Goal: Communication & Community: Share content

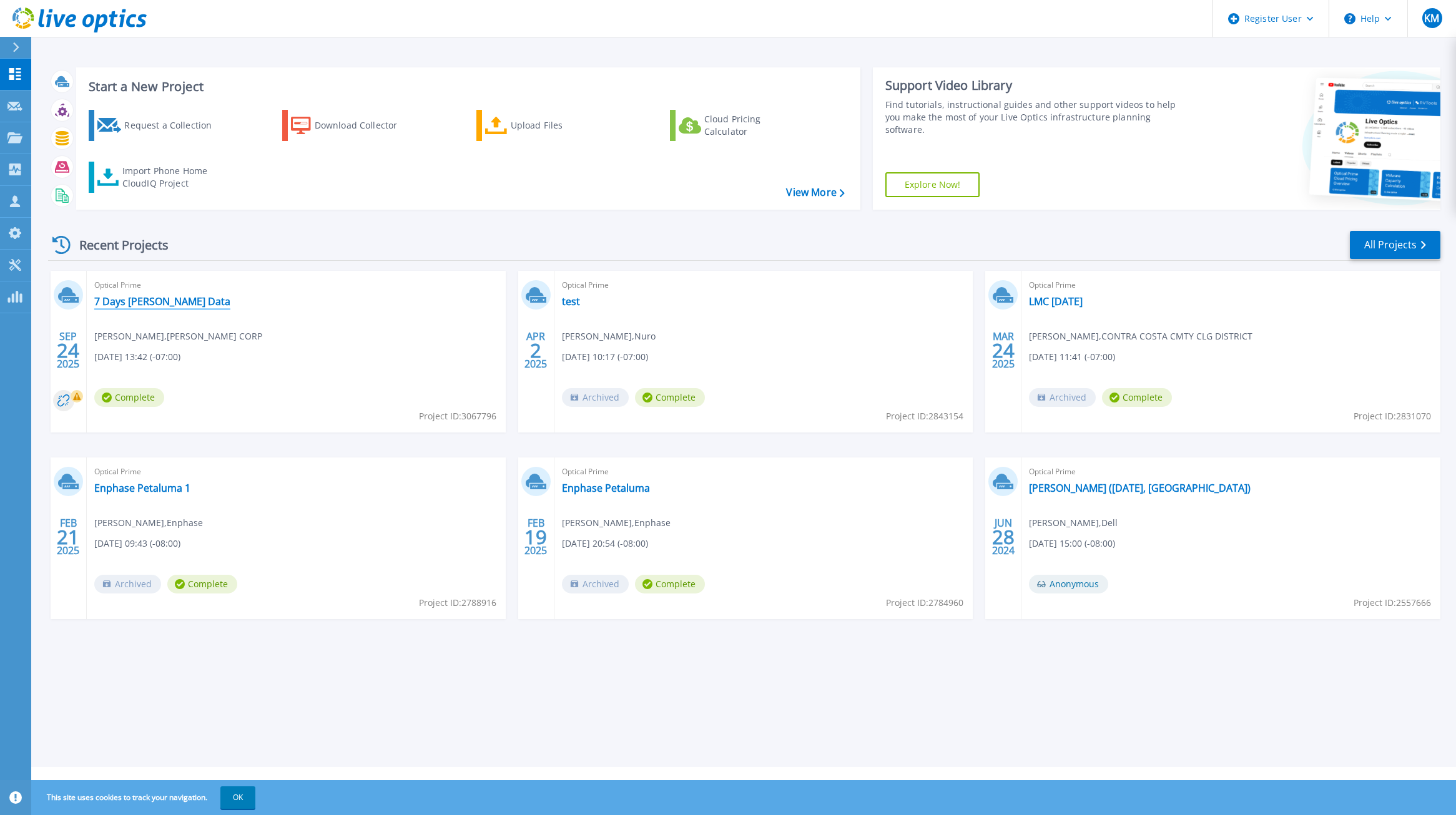
click at [154, 302] on link "7 Days [PERSON_NAME] Data" at bounding box center [162, 301] width 136 height 12
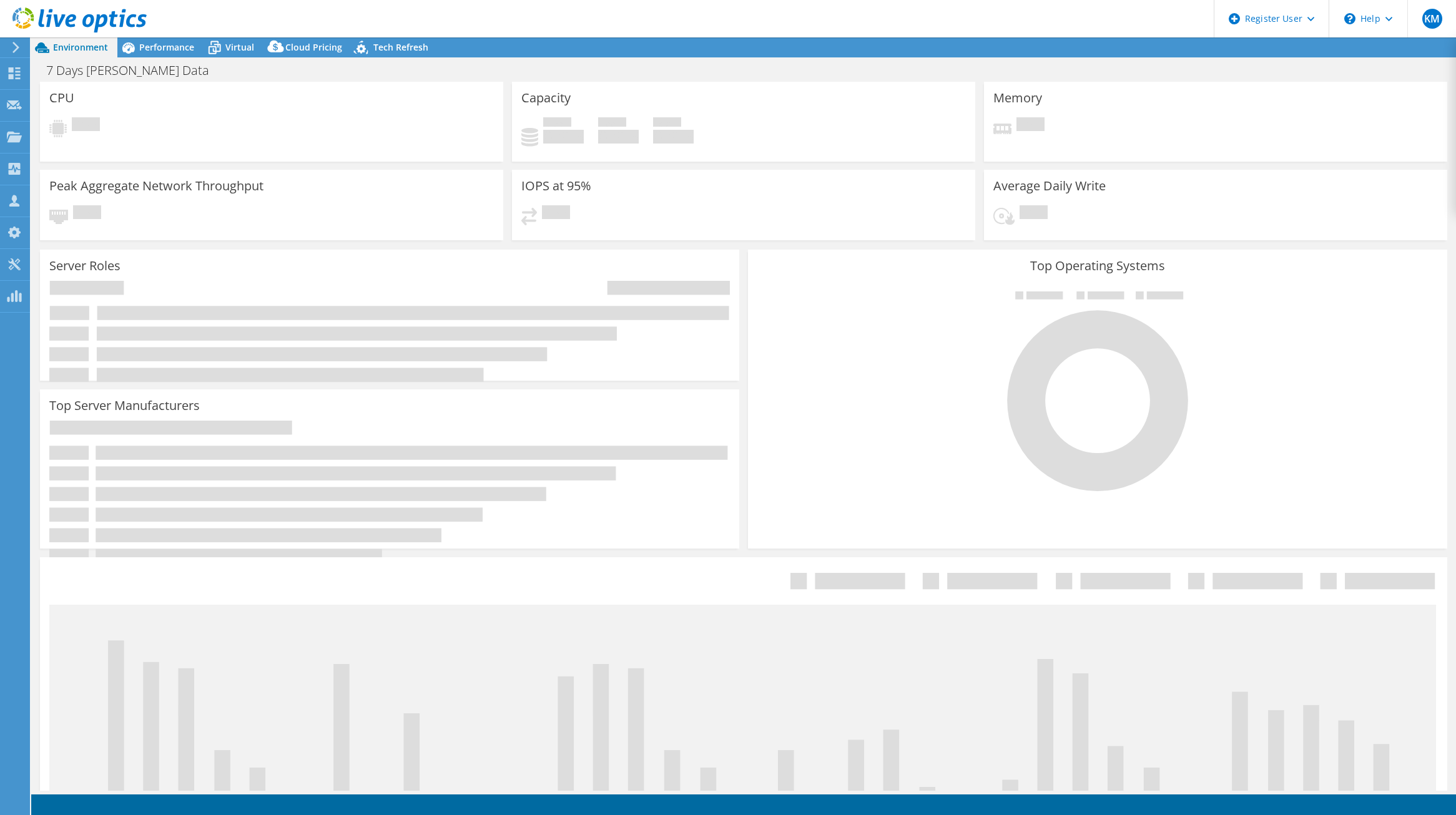
select select "USD"
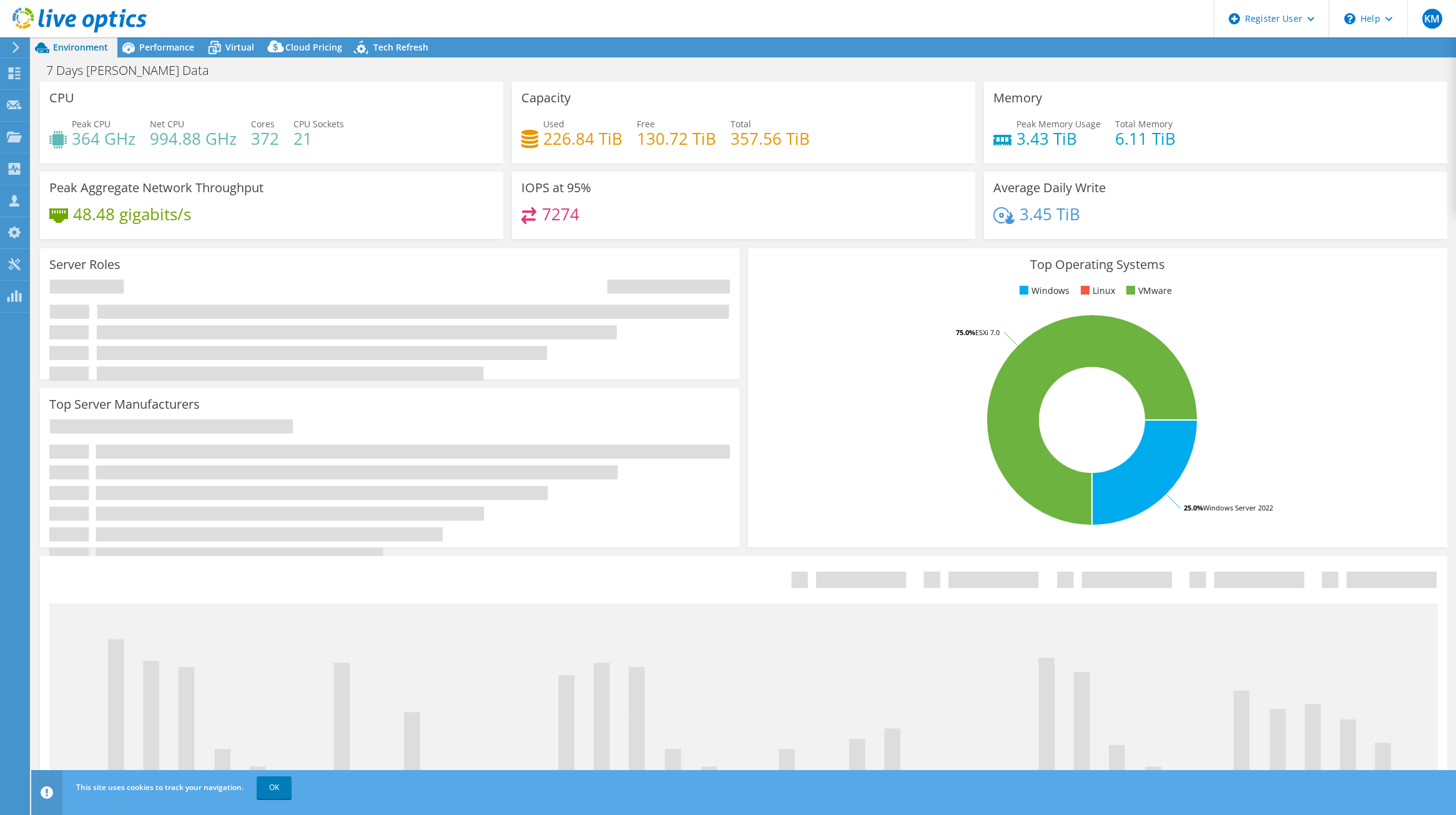
radio input "true"
radio input "false"
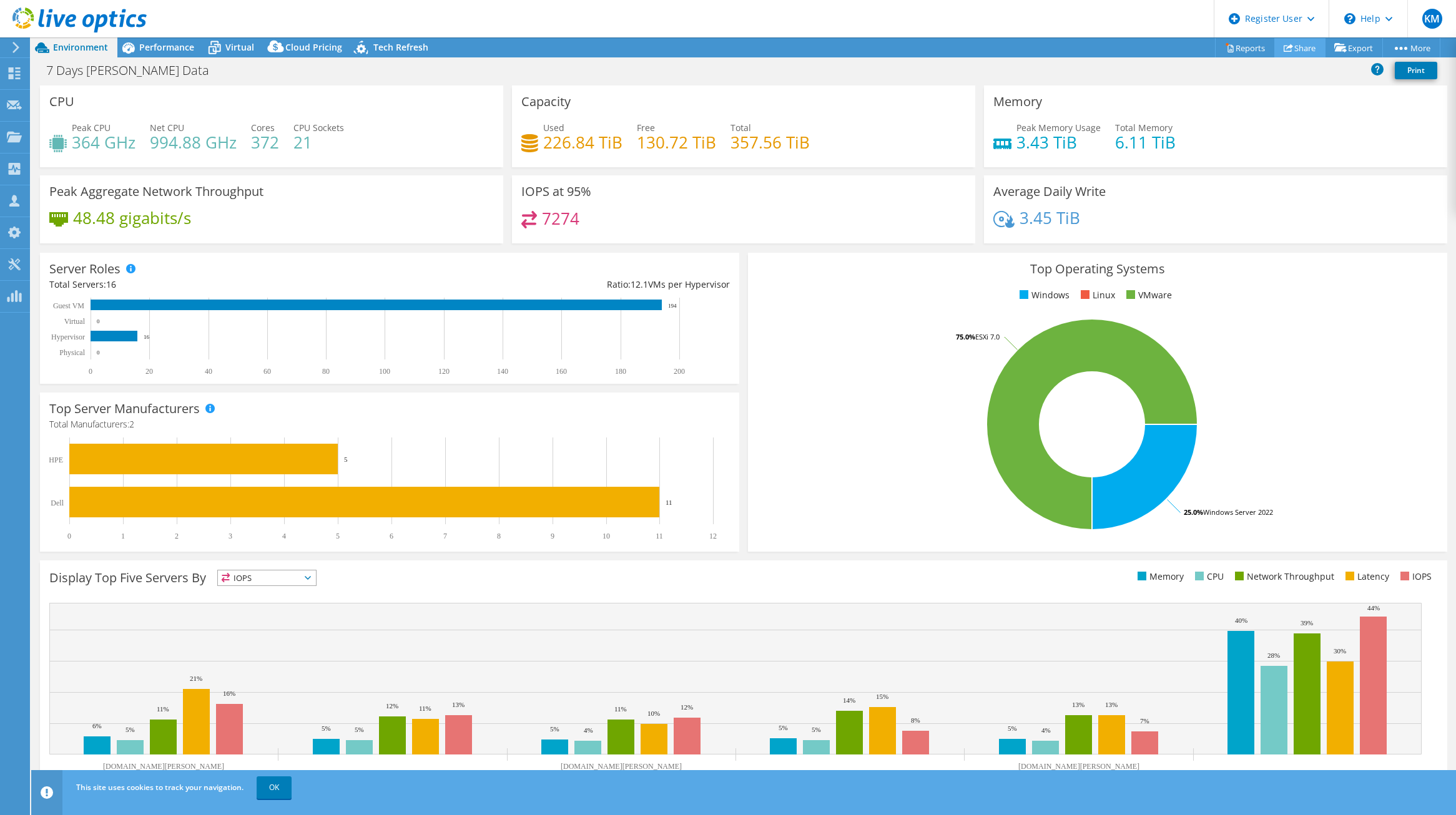
click at [1302, 50] on link "Share" at bounding box center [1300, 47] width 51 height 19
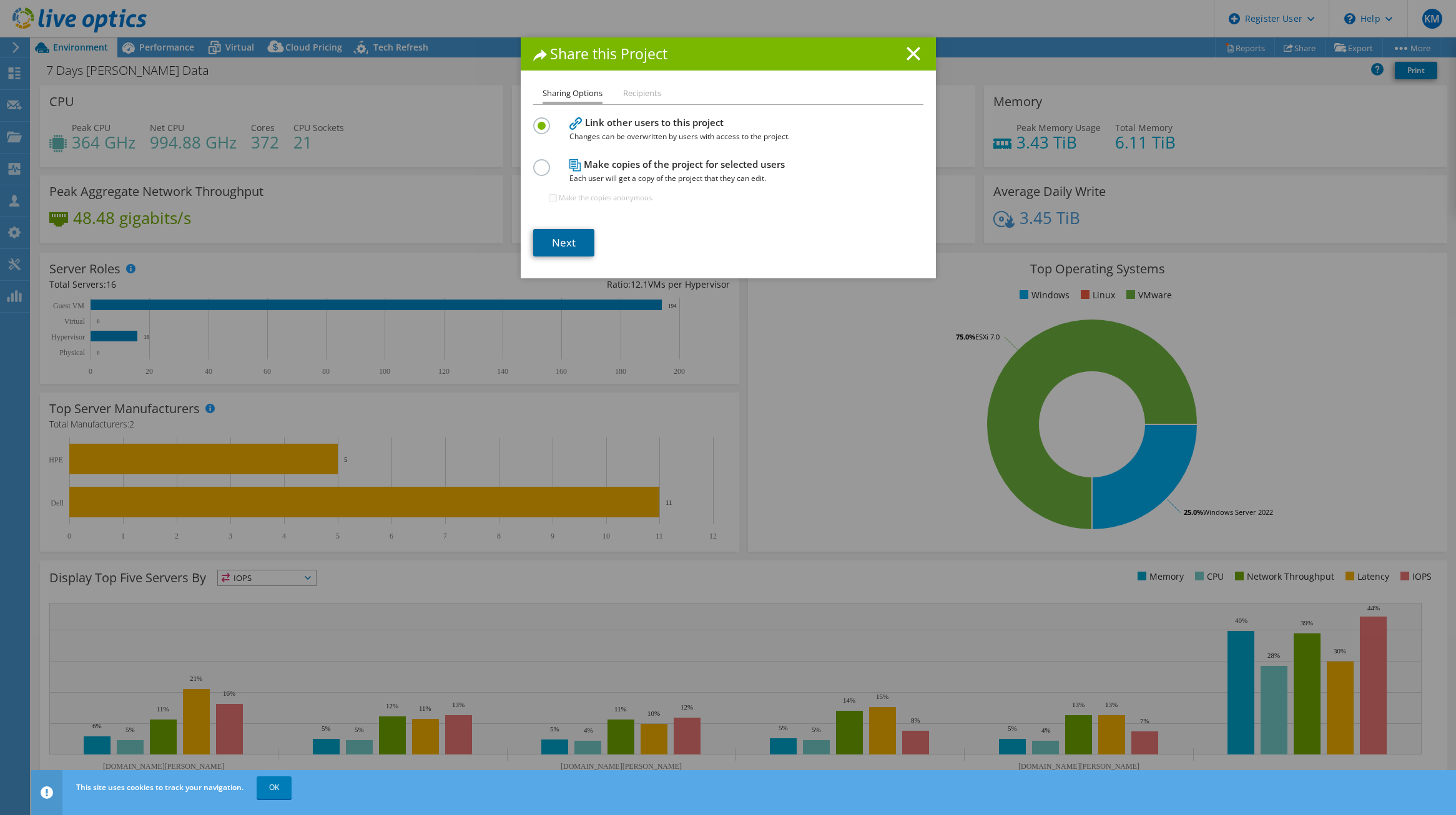
click at [567, 241] on link "Next" at bounding box center [564, 243] width 61 height 27
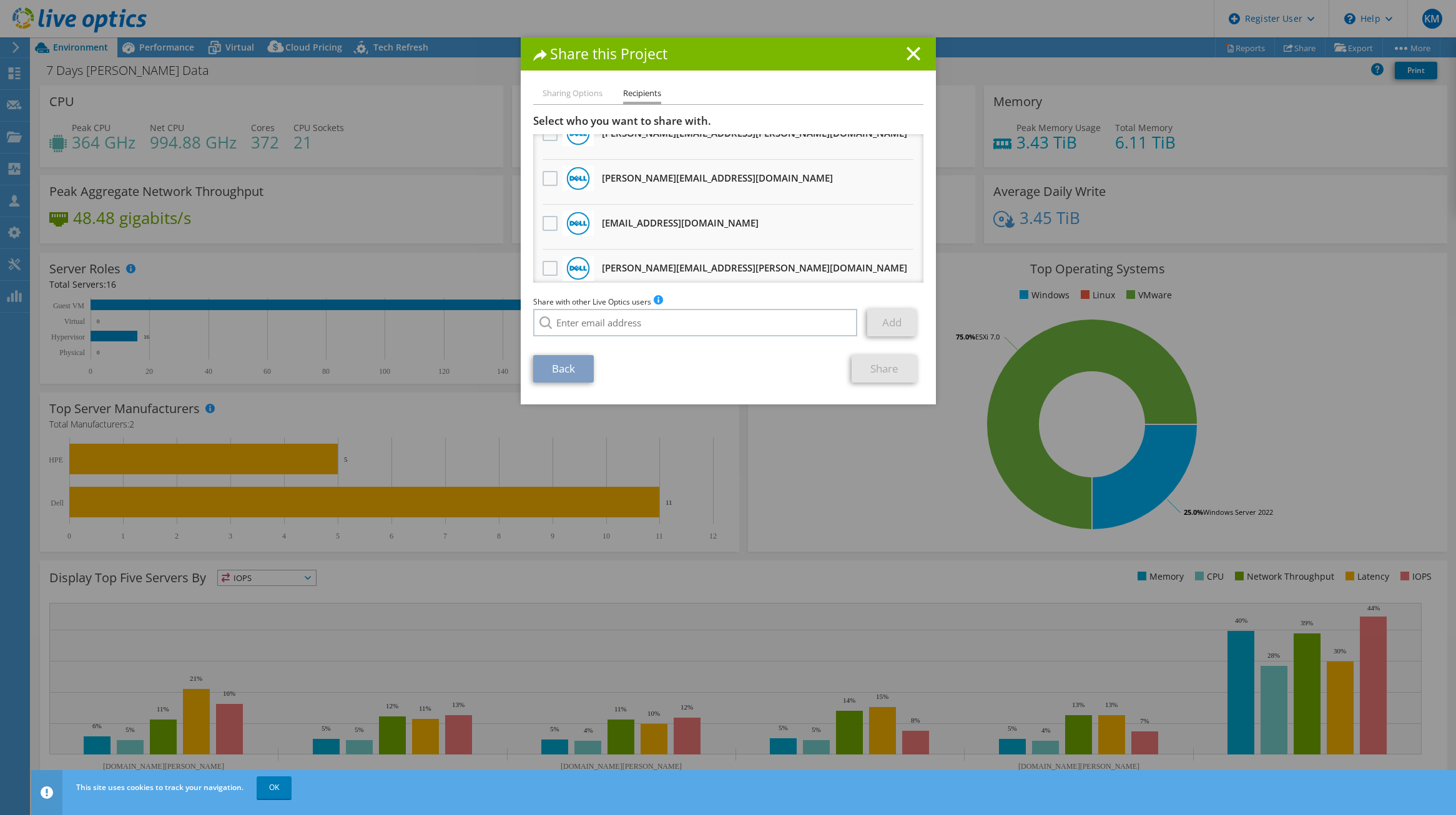
scroll to position [1020, 0]
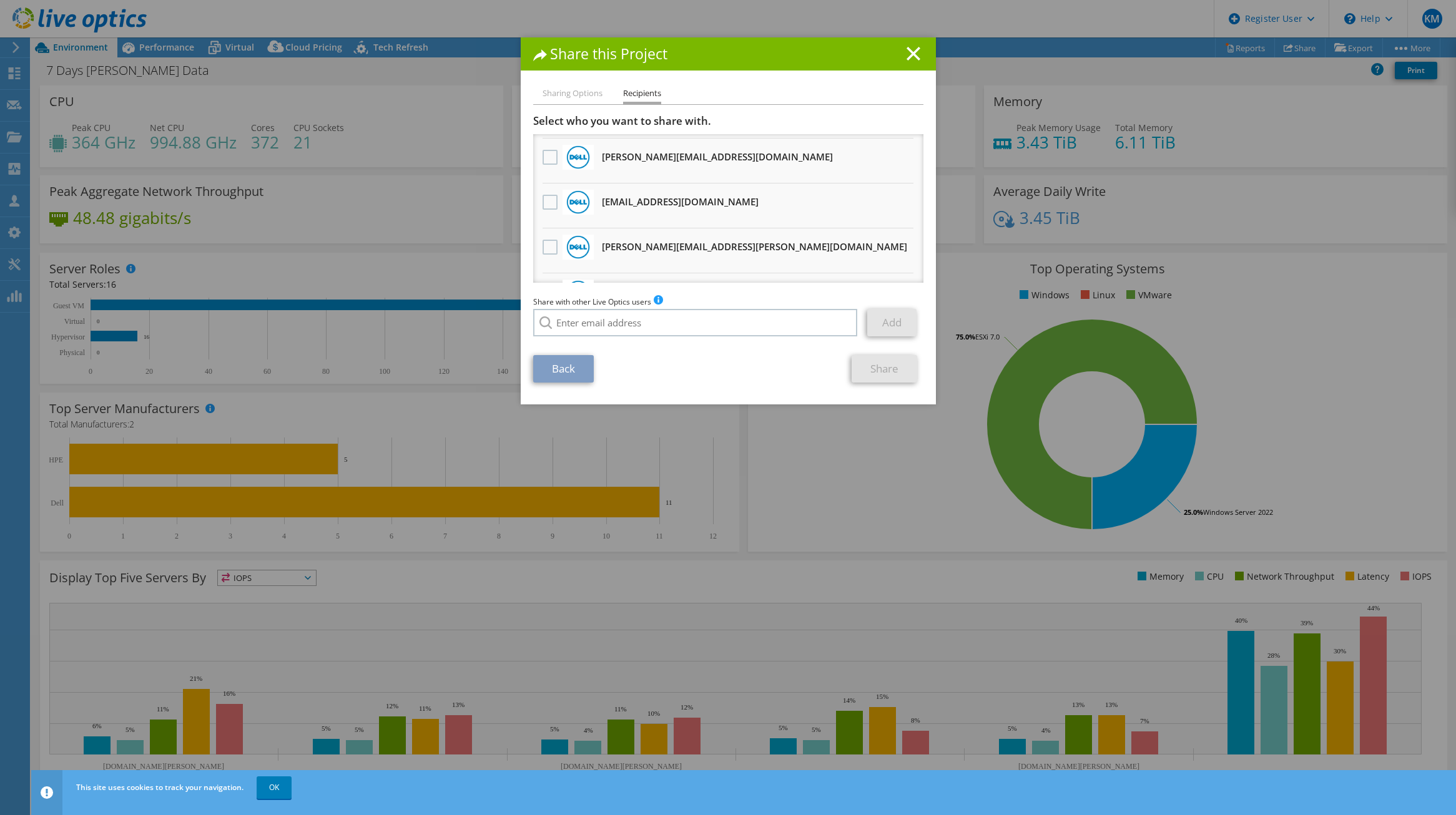
click at [659, 281] on h3 "Kasey.Hohenbrink@dell.com Will receive an anonymous copy" at bounding box center [754, 291] width 305 height 20
click at [544, 285] on label at bounding box center [551, 292] width 18 height 15
click at [0, 0] on input "checkbox" at bounding box center [0, 0] width 0 height 0
click at [881, 369] on link "Share" at bounding box center [884, 369] width 66 height 27
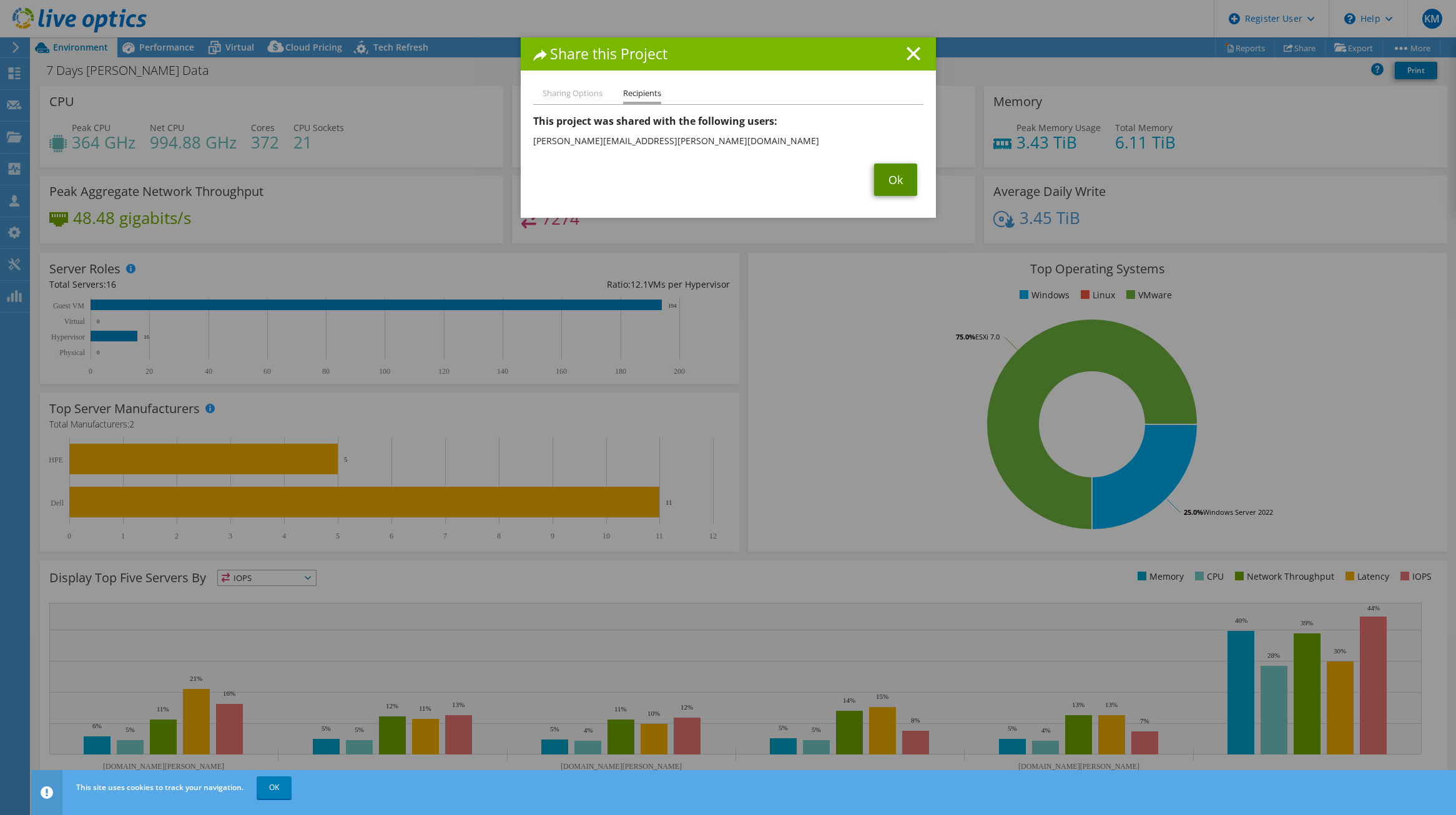
click at [892, 181] on link "Ok" at bounding box center [896, 179] width 43 height 32
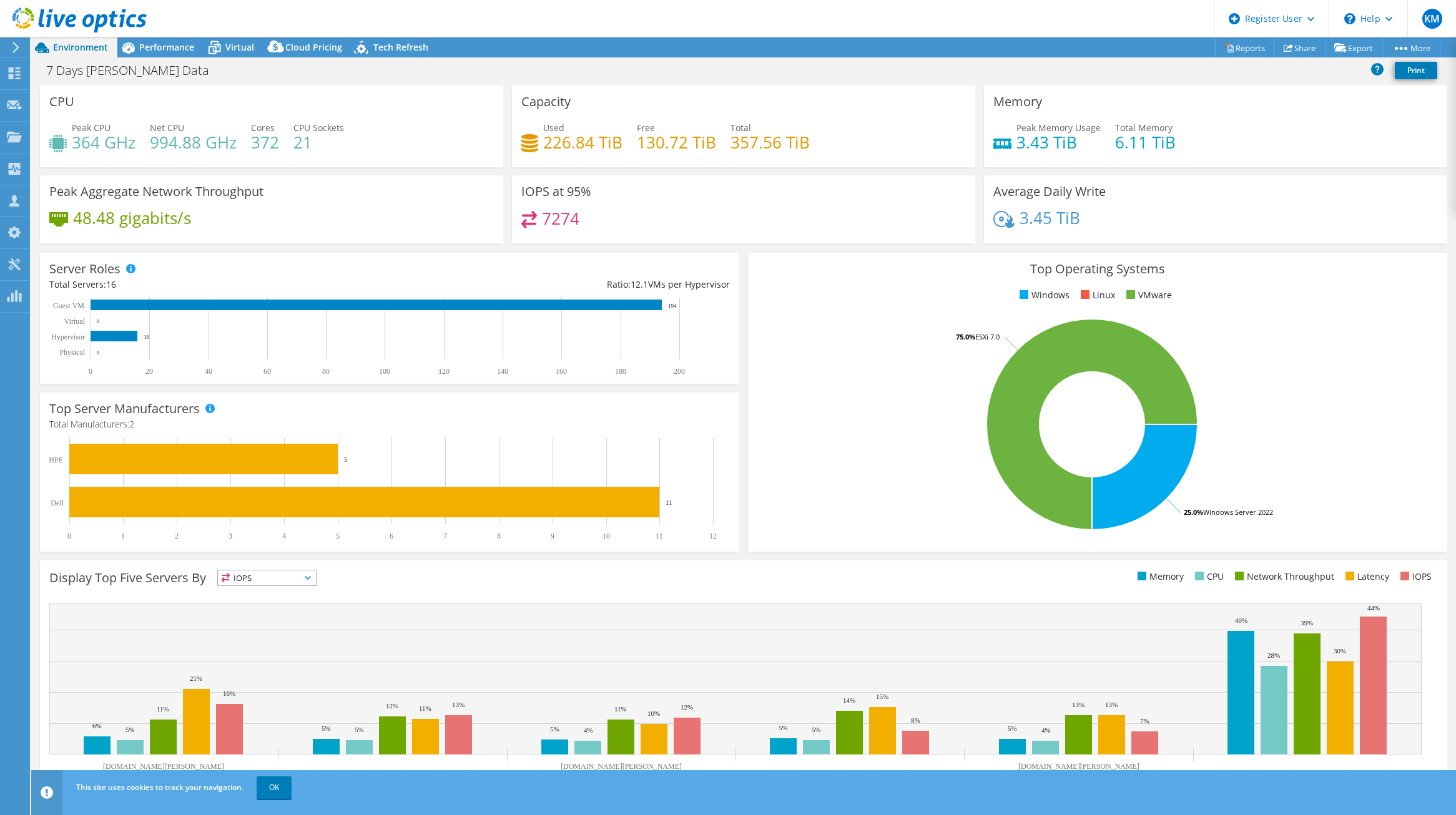
click at [36, 628] on section "CPU Peak CPU 364 GHz Net CPU 994.88 GHz Cores 372 CPU Sockets 21 Capacity Used …" at bounding box center [744, 449] width 1425 height 727
click at [103, 594] on div "Display Top Five Servers By IOPS IOPS" at bounding box center [744, 682] width 1407 height 244
click at [162, 42] on span "Performance" at bounding box center [166, 47] width 55 height 12
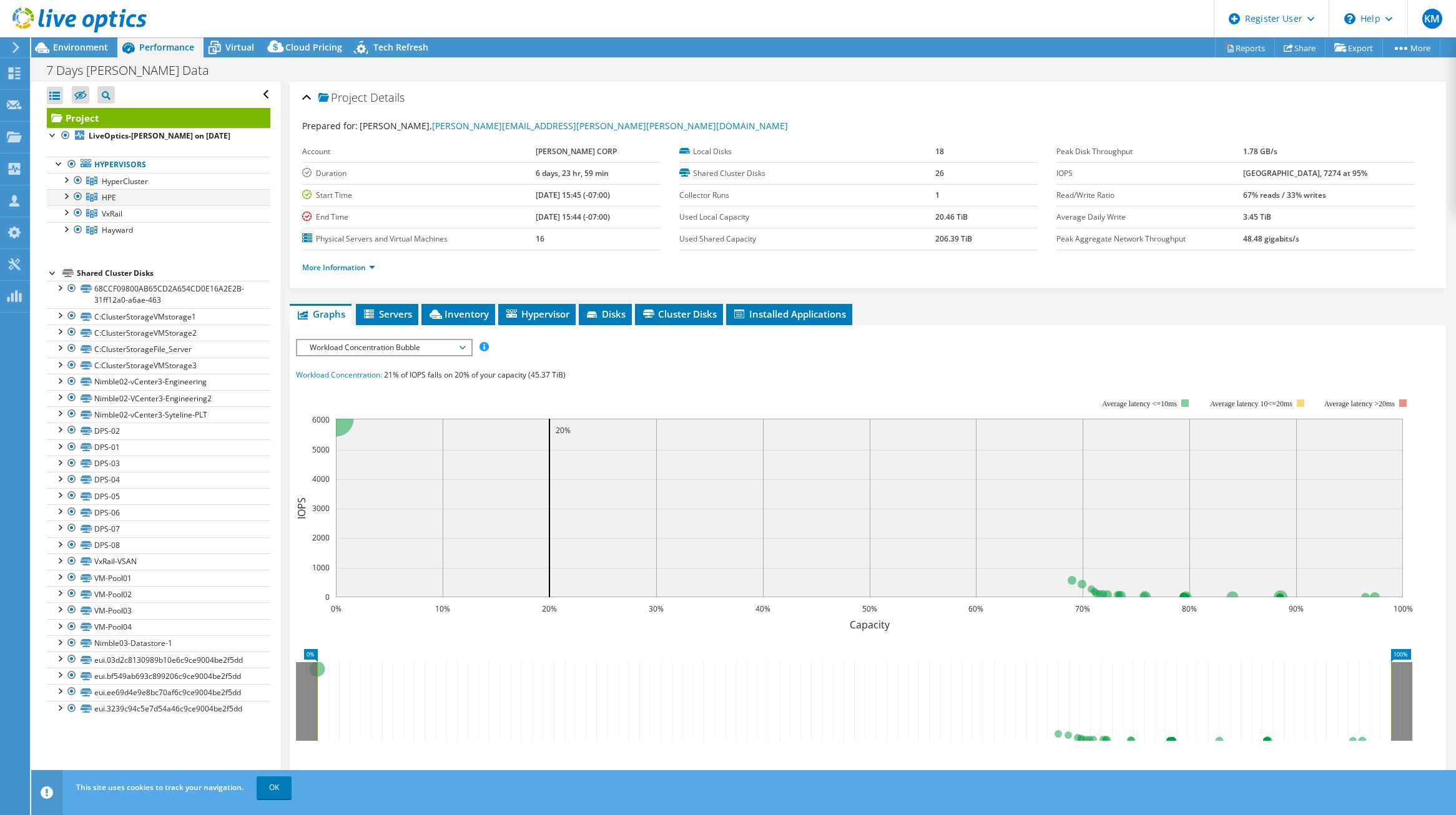
click at [68, 194] on div at bounding box center [65, 195] width 12 height 12
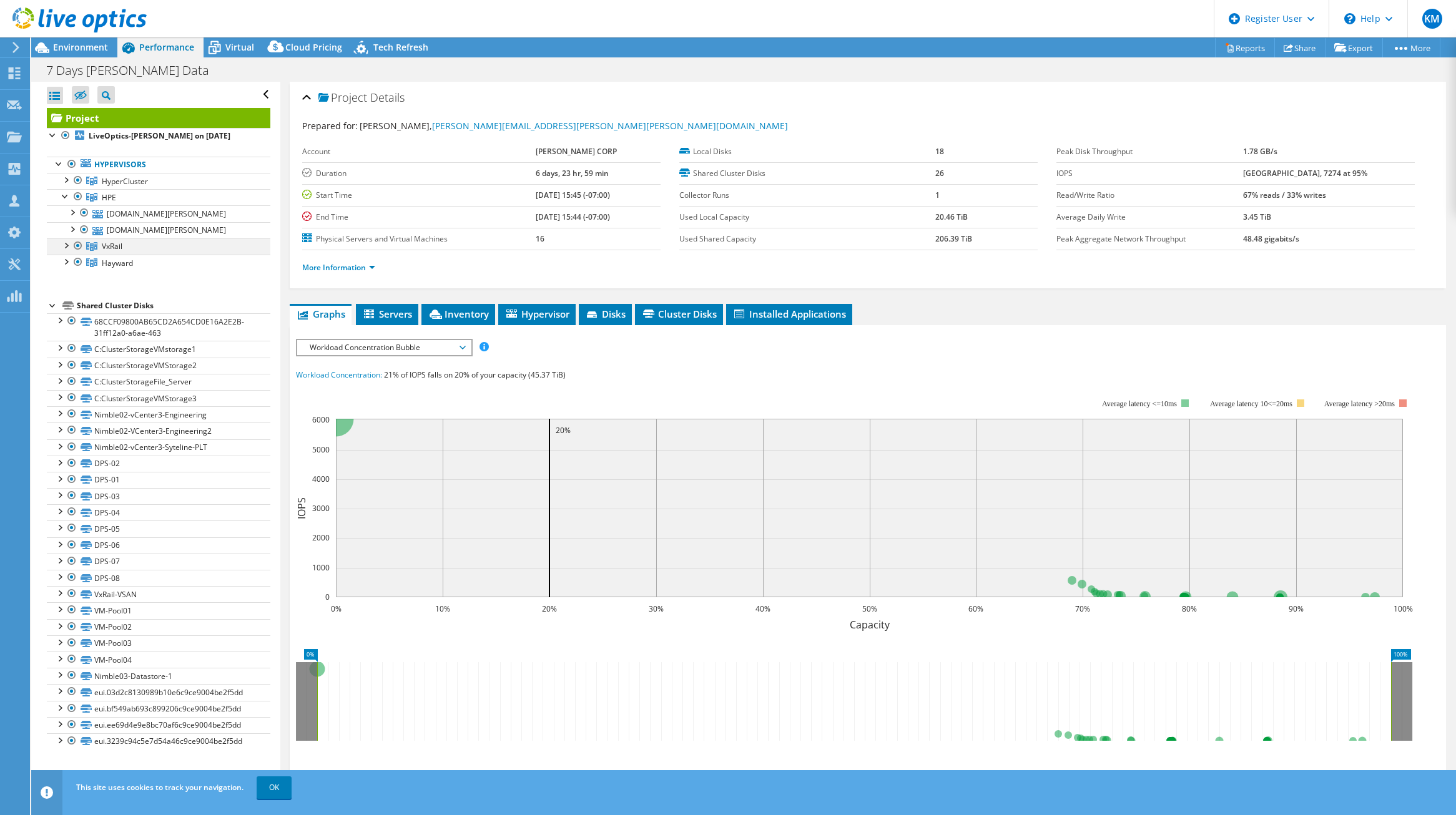
click at [67, 246] on div at bounding box center [65, 244] width 12 height 12
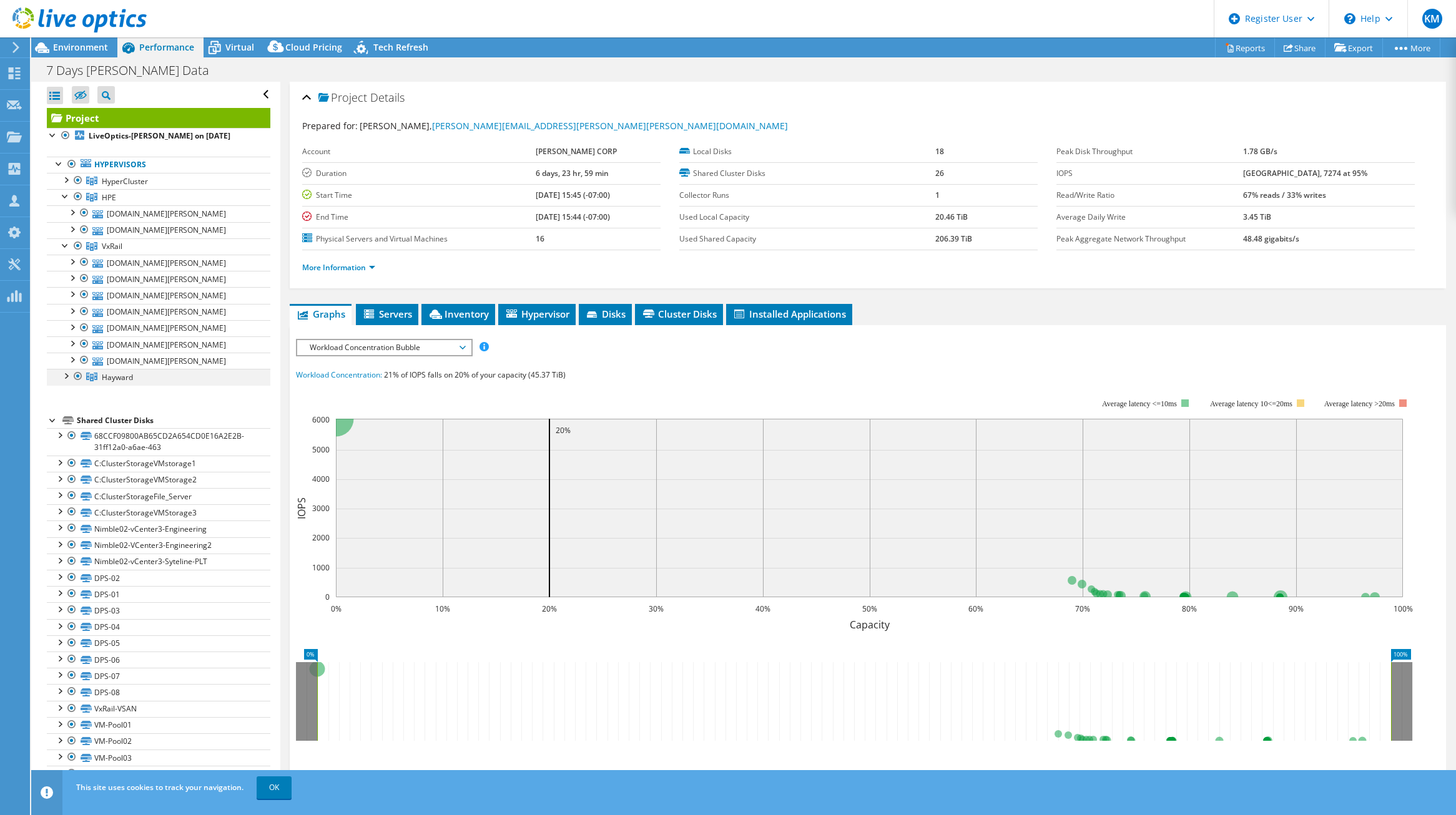
click at [66, 379] on div at bounding box center [65, 375] width 12 height 12
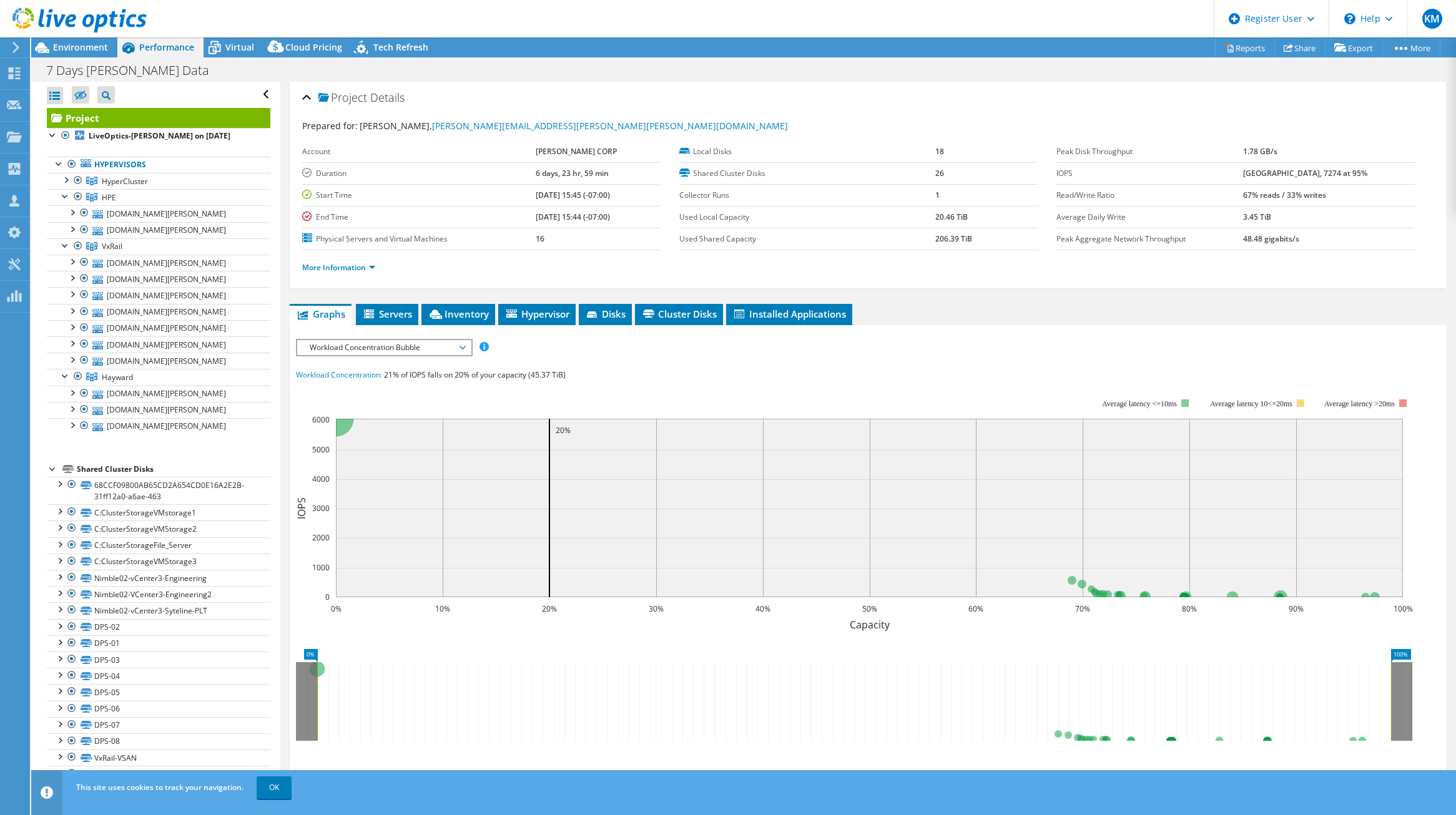
click at [67, 179] on div at bounding box center [65, 179] width 12 height 12
